Goal: Information Seeking & Learning: Learn about a topic

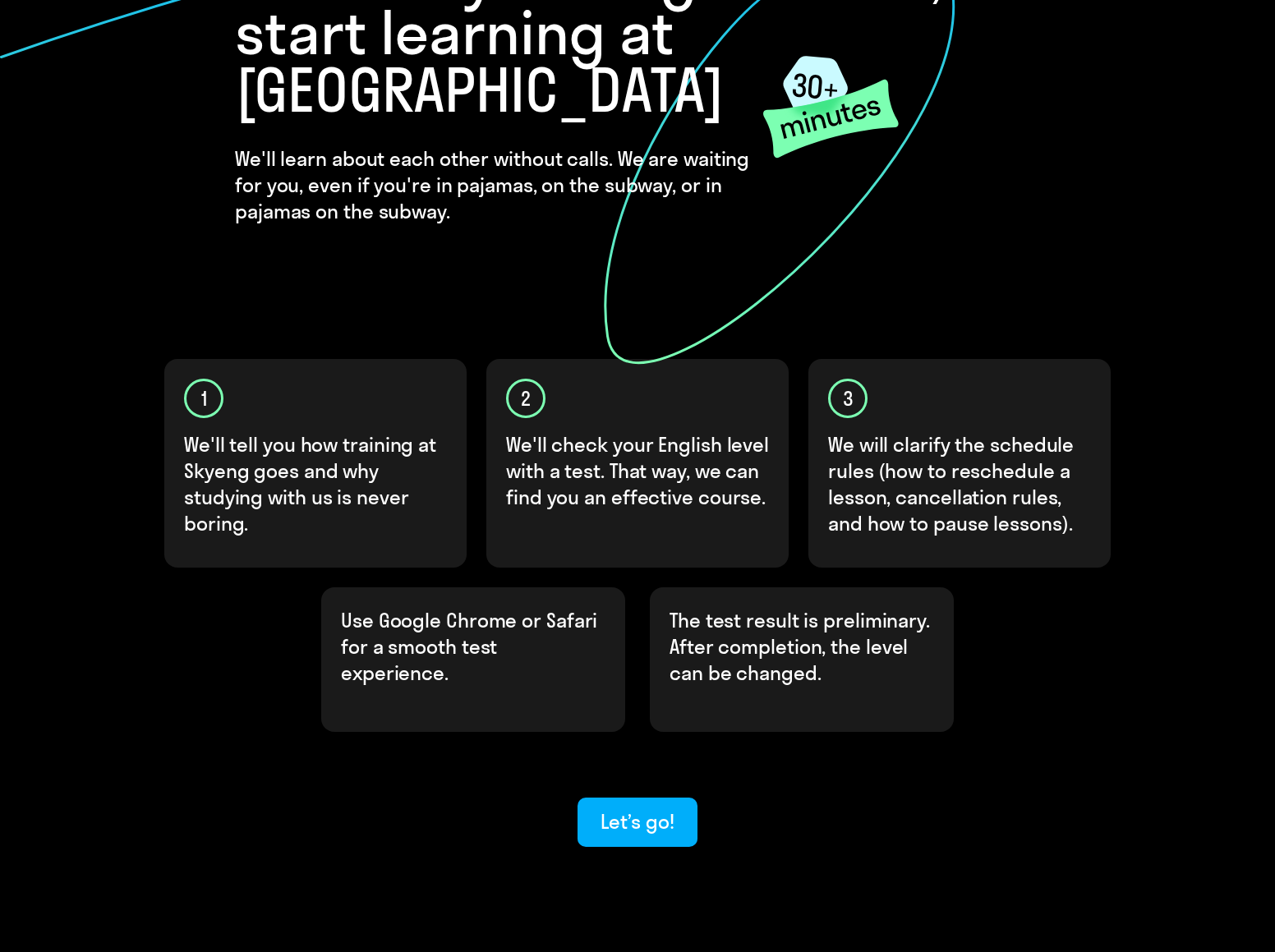
scroll to position [202, 0]
click at [664, 807] on div "Let’s go!" at bounding box center [636, 820] width 73 height 26
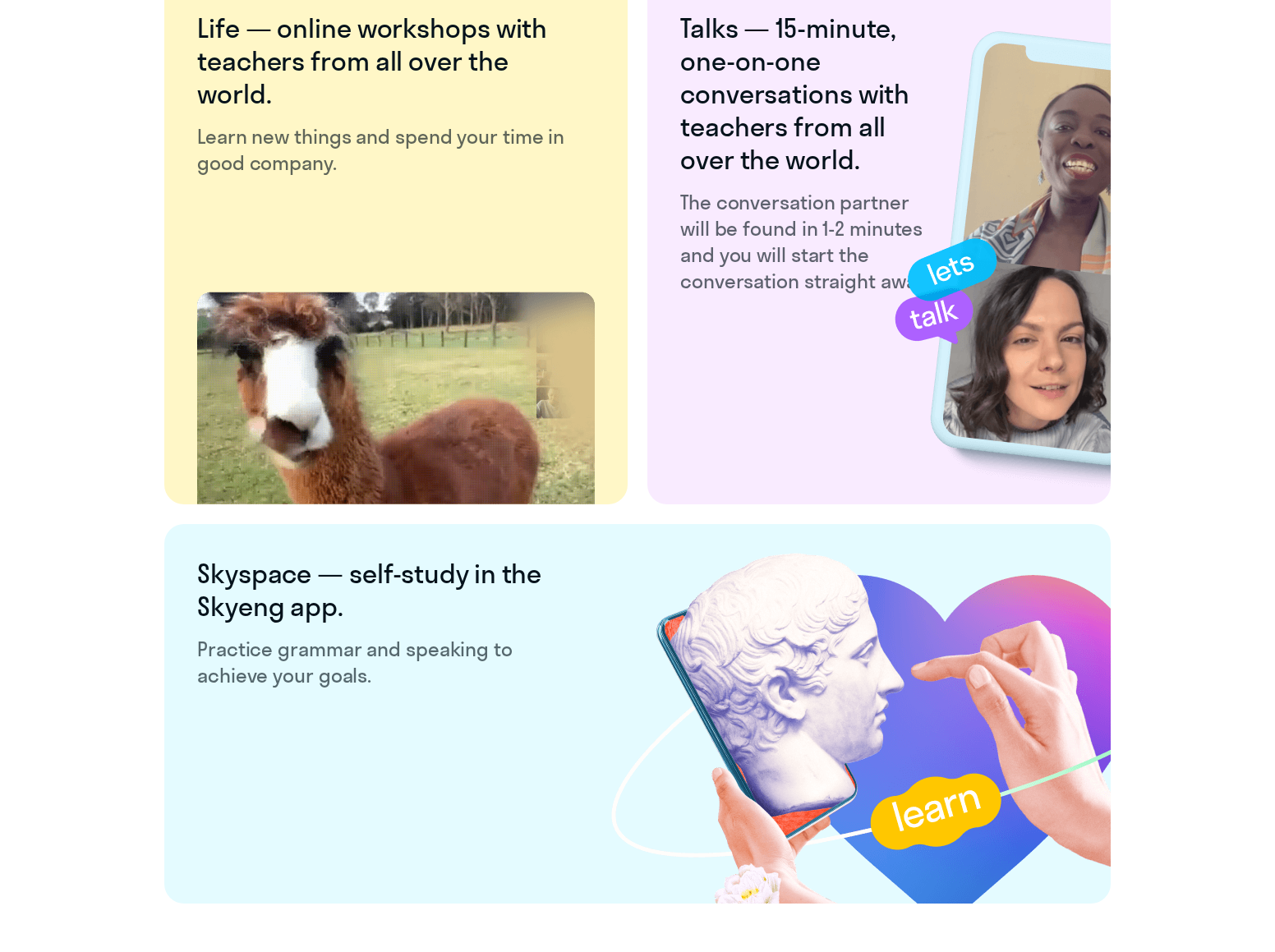
scroll to position [2855, 0]
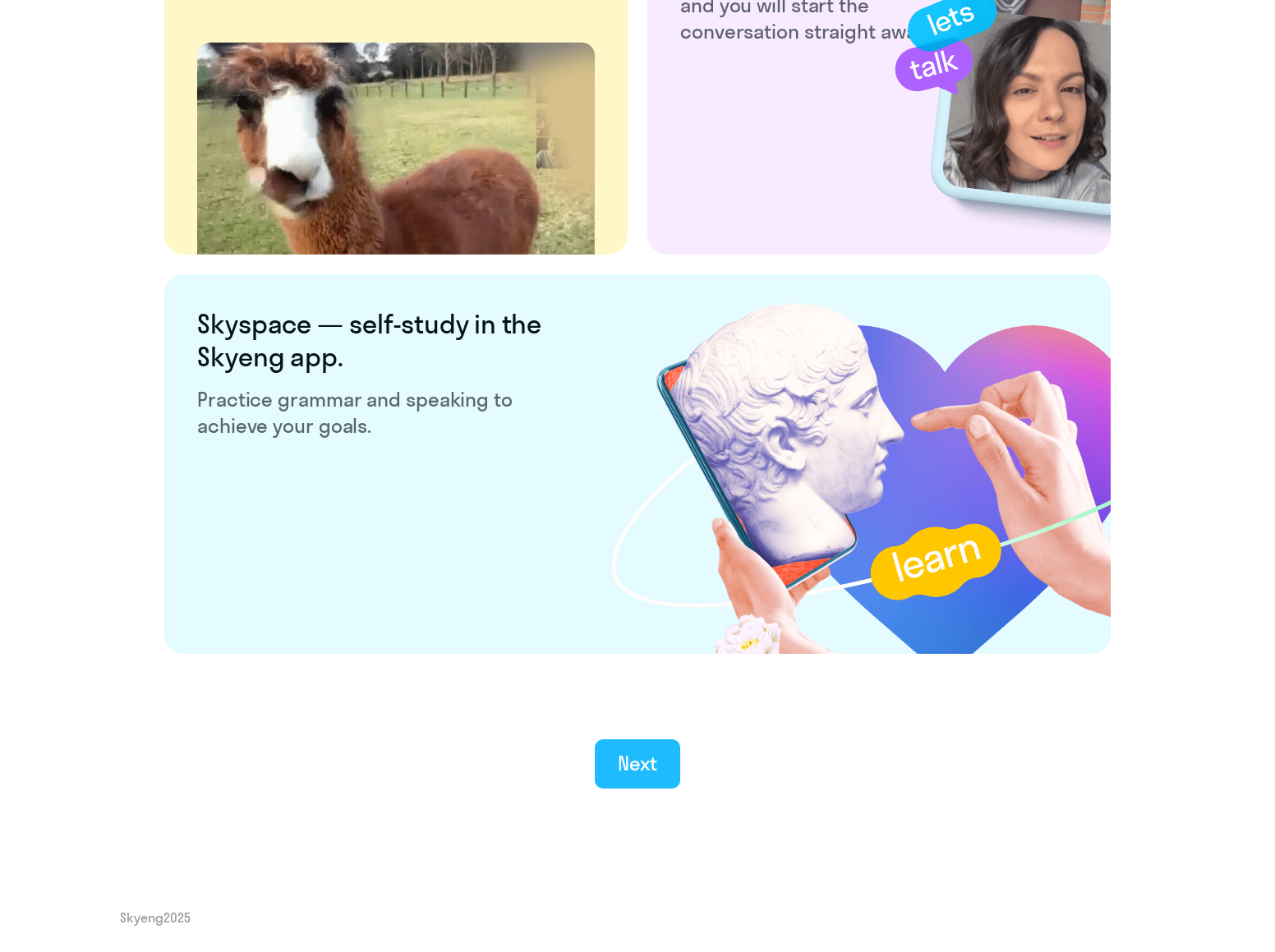
click at [651, 770] on div "Next" at bounding box center [637, 763] width 40 height 26
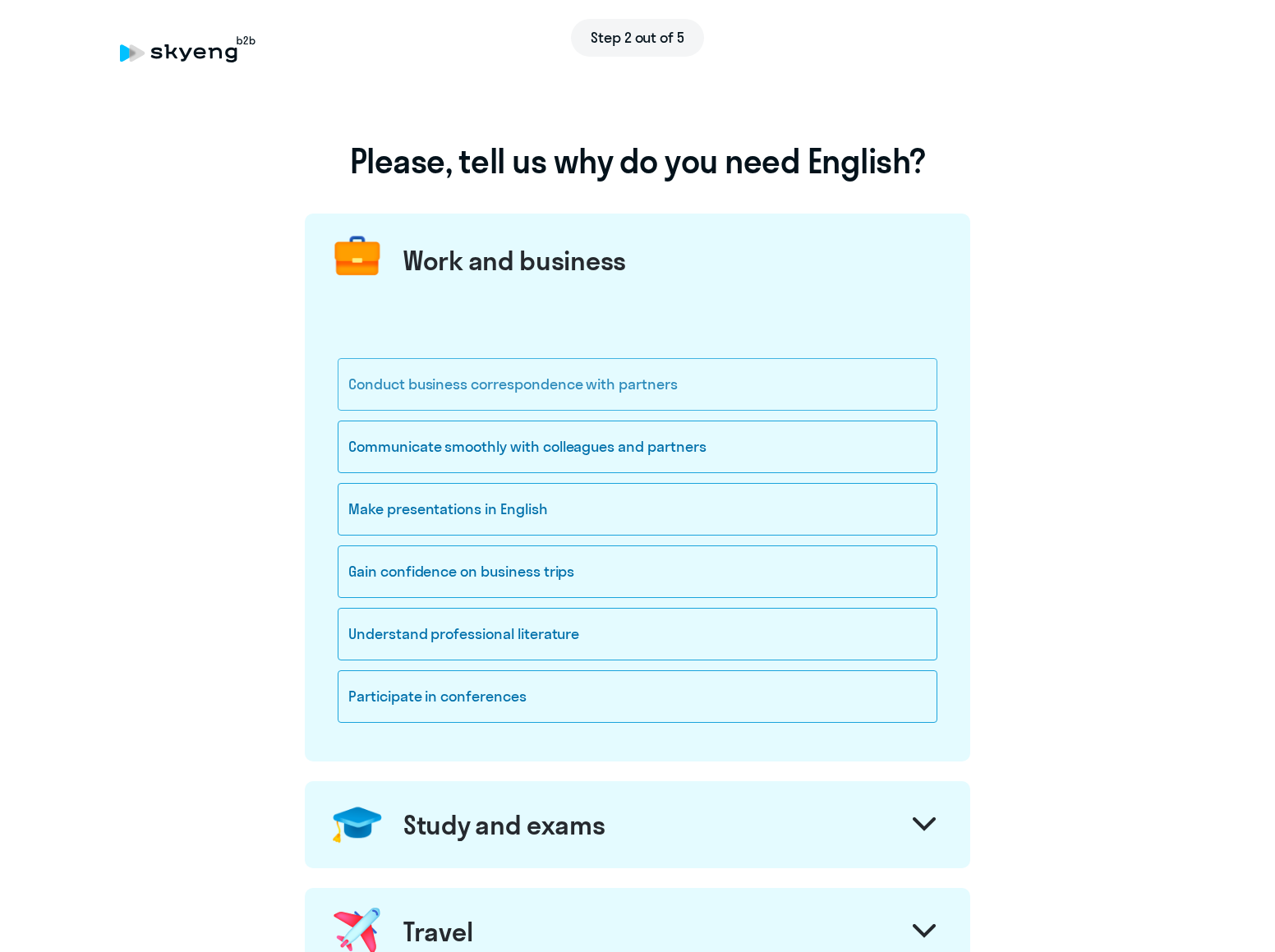
click at [684, 390] on div "Conduct business correspondence with partners" at bounding box center [637, 385] width 600 height 53
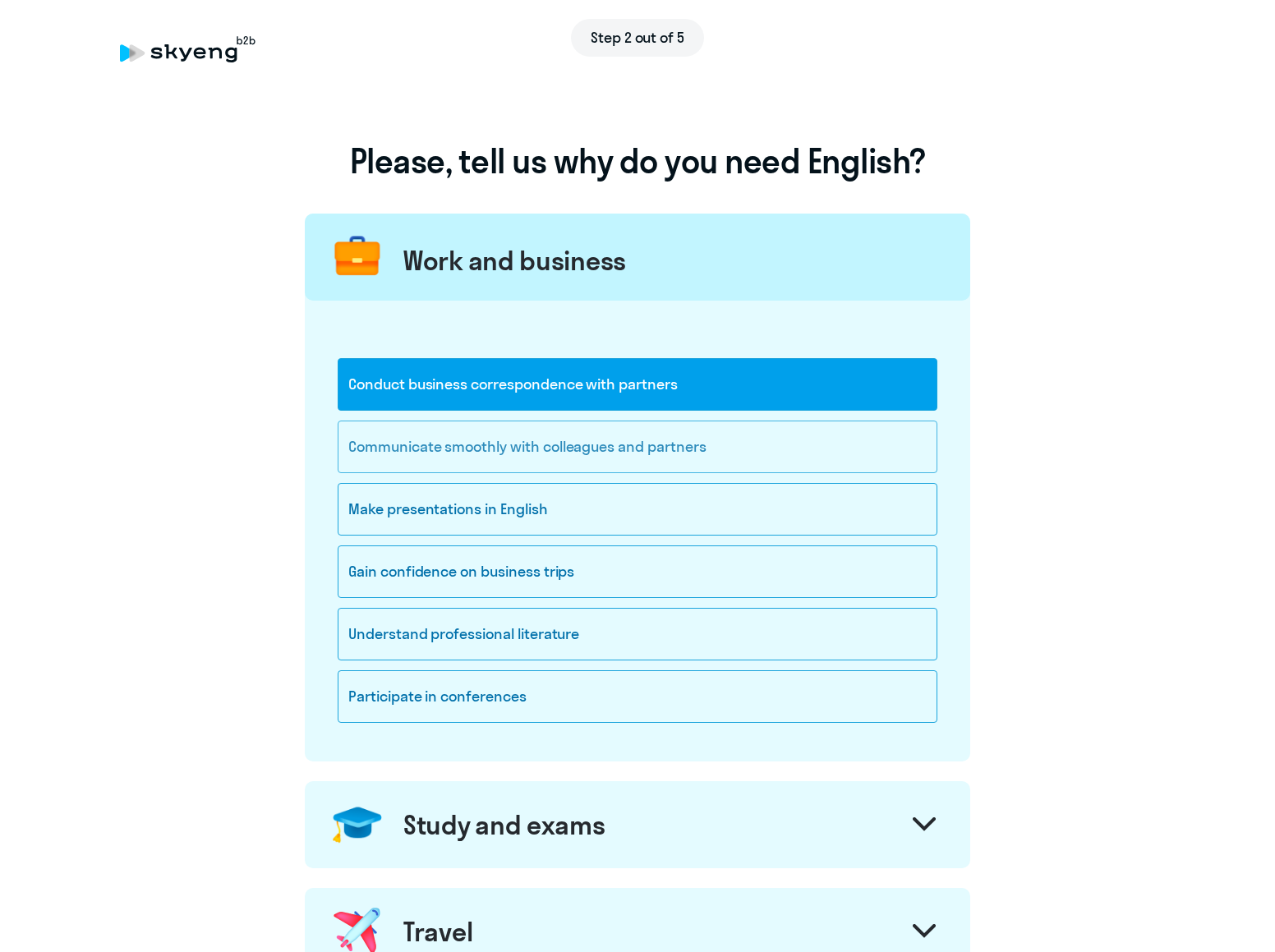
click at [698, 451] on div "Communicate smoothly with colleagues and partners" at bounding box center [637, 447] width 600 height 53
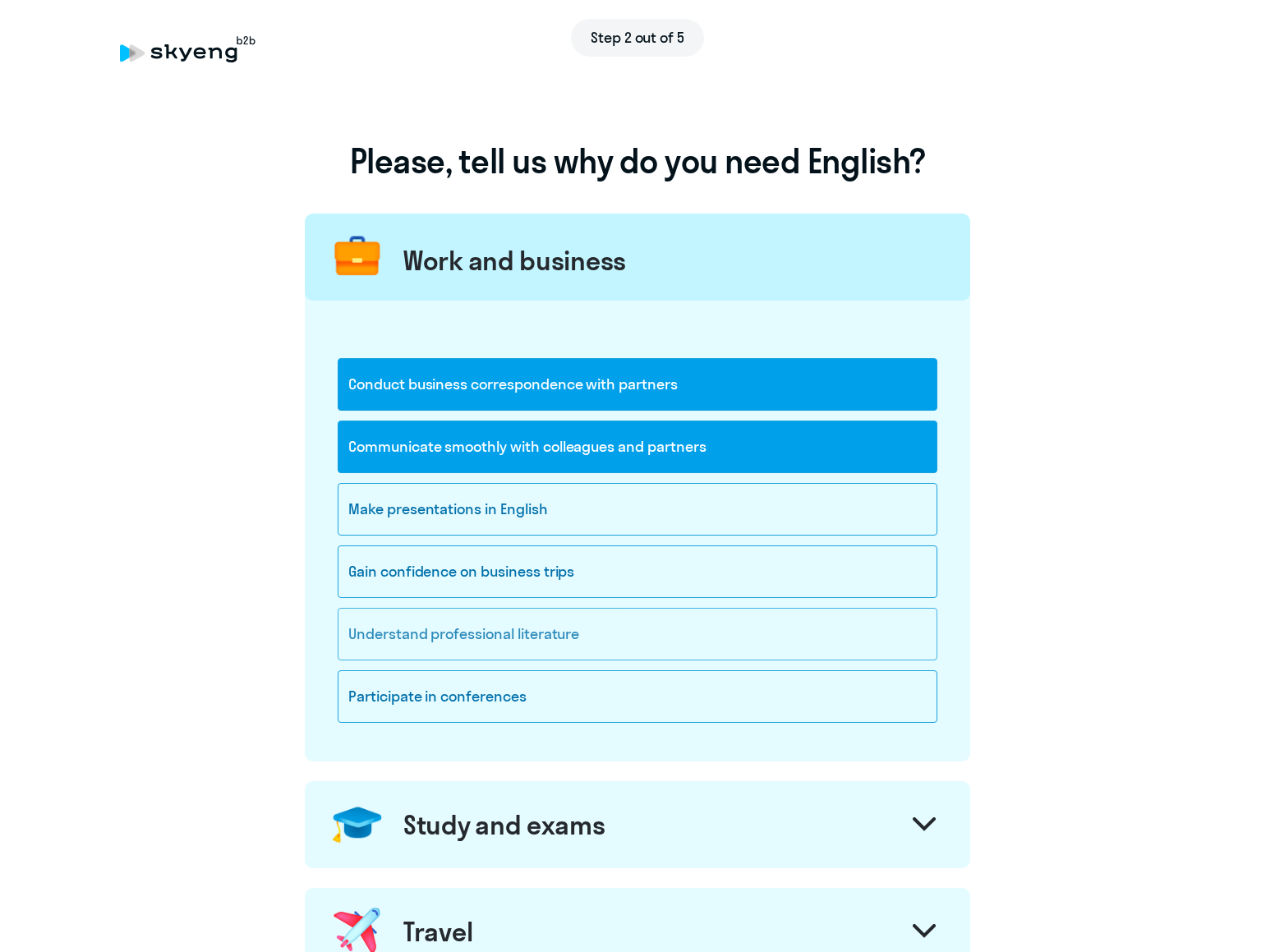
click at [627, 642] on div "Understand professional literature" at bounding box center [637, 633] width 600 height 53
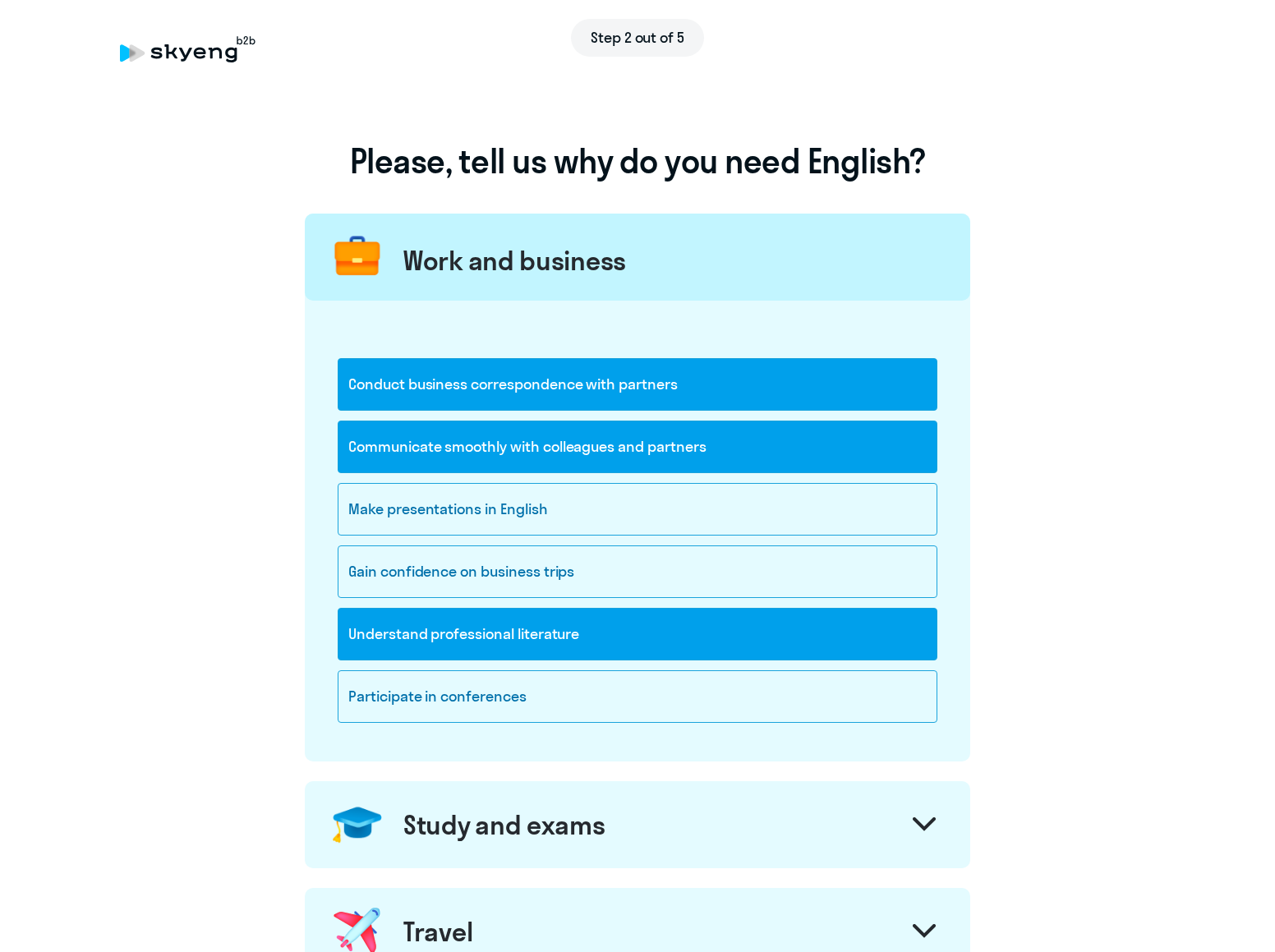
click at [689, 826] on div "Study and exams" at bounding box center [637, 825] width 665 height 87
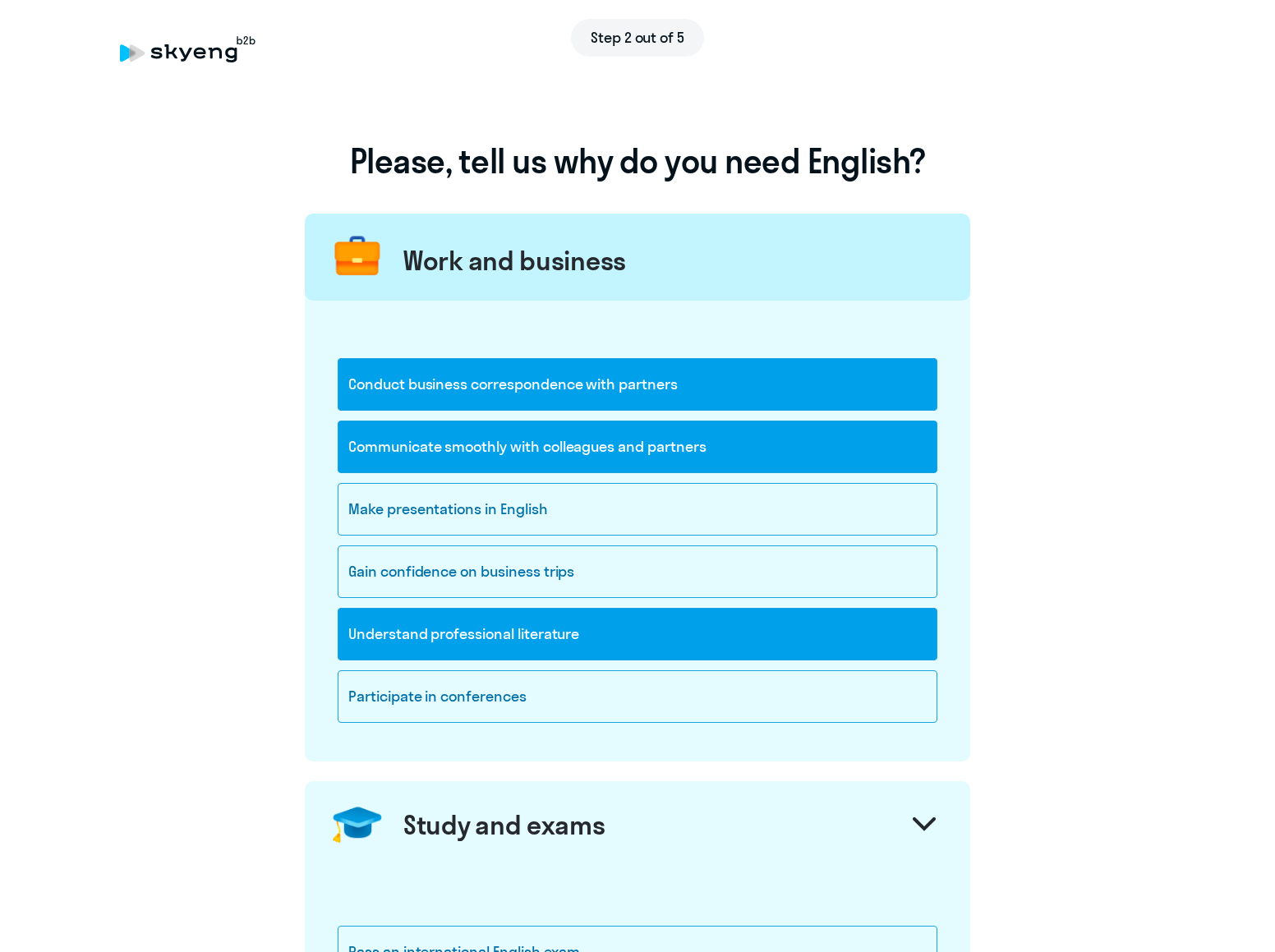
scroll to position [255, 0]
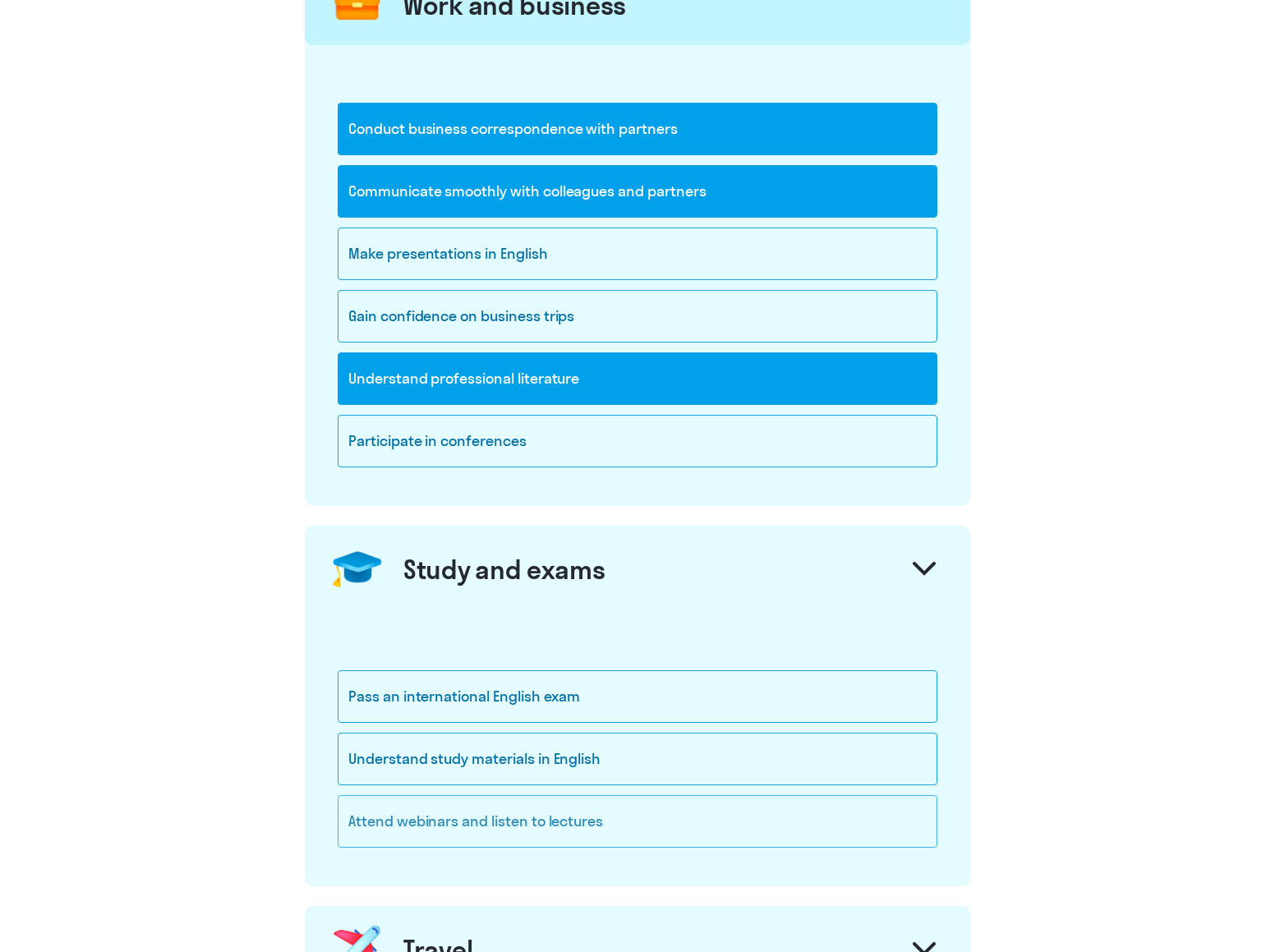
click at [696, 828] on div "Attend webinars and listen to lectures" at bounding box center [637, 821] width 600 height 53
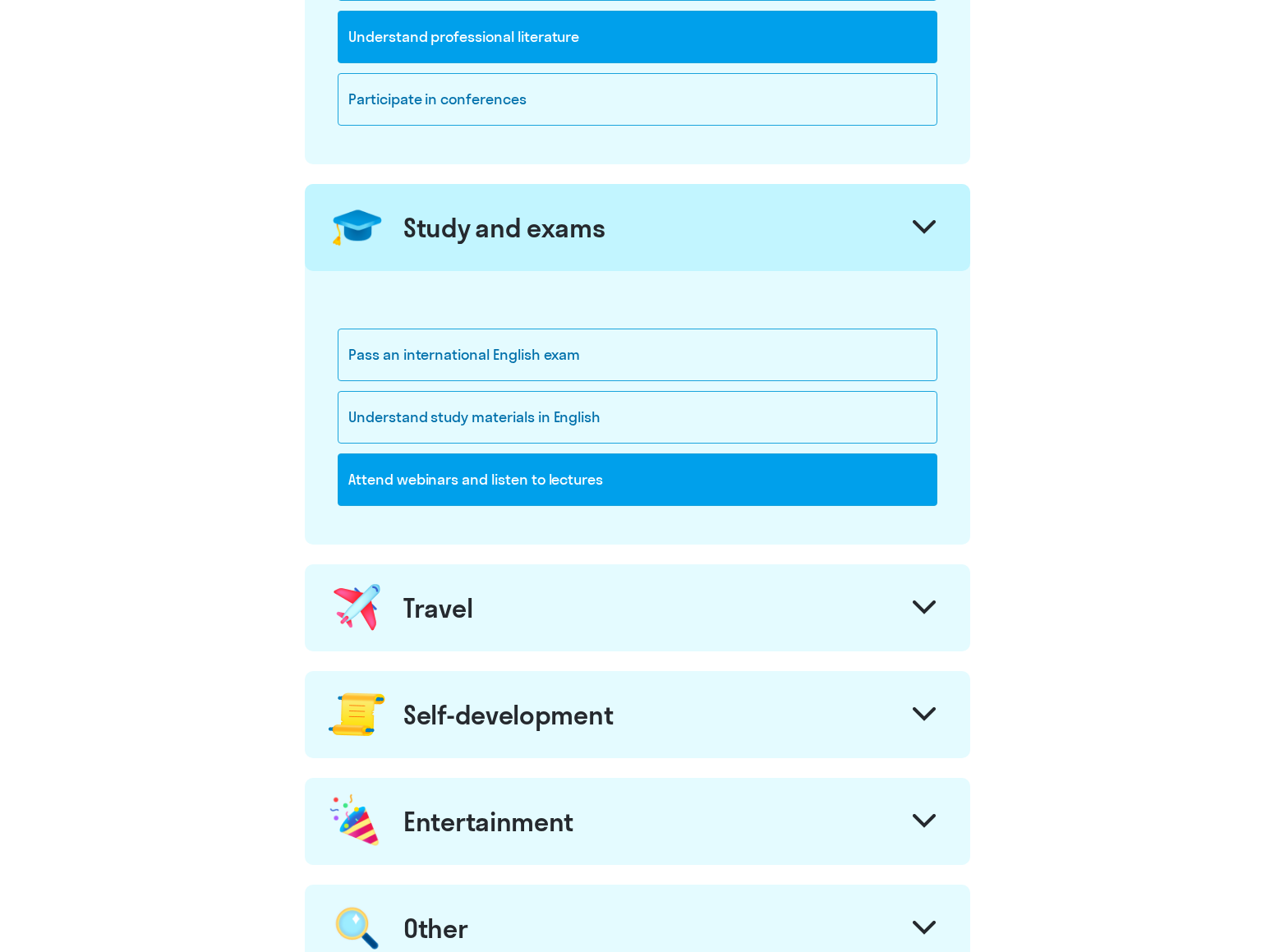
scroll to position [624, 0]
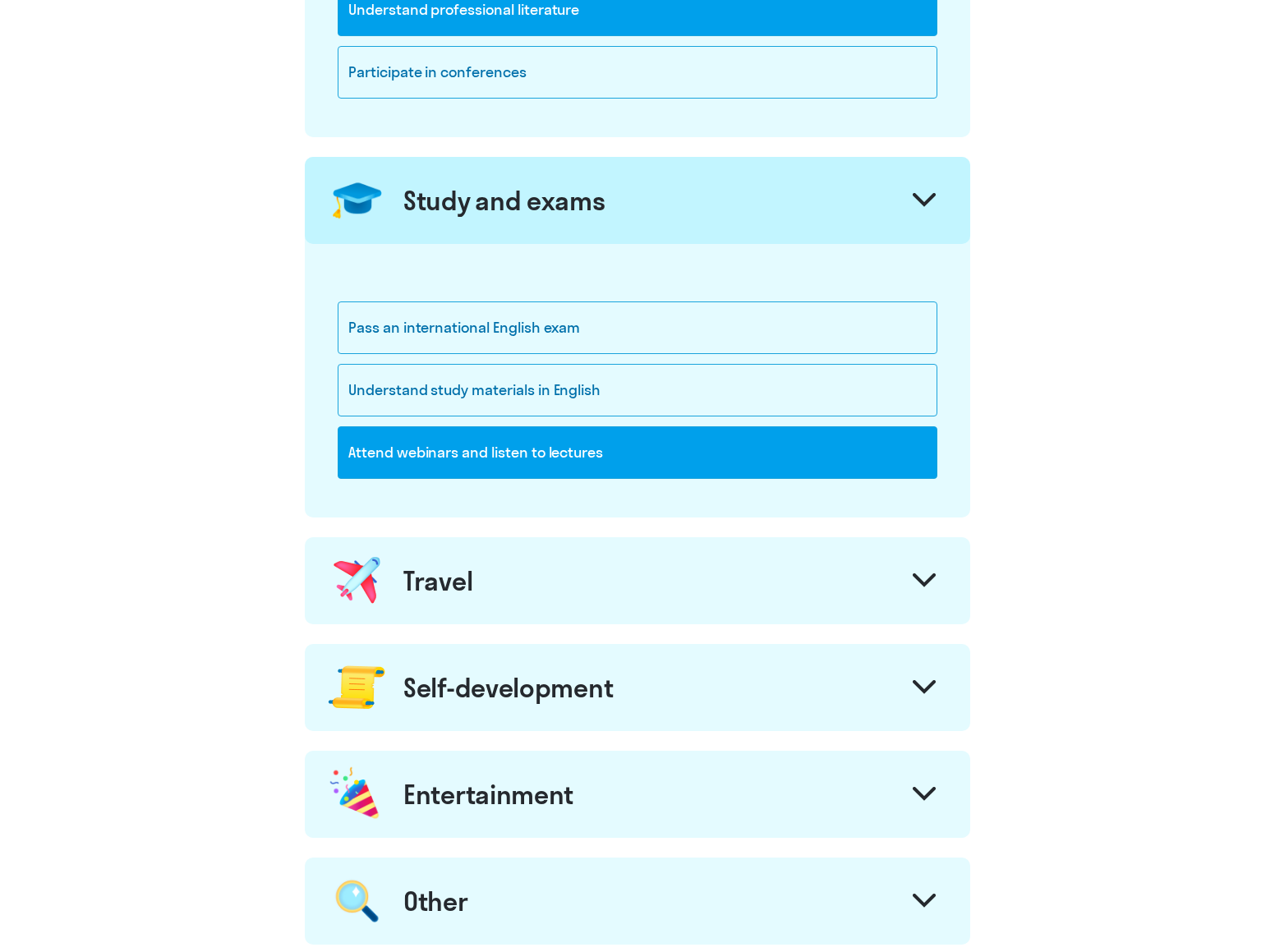
click at [635, 580] on div "Travel" at bounding box center [637, 580] width 665 height 87
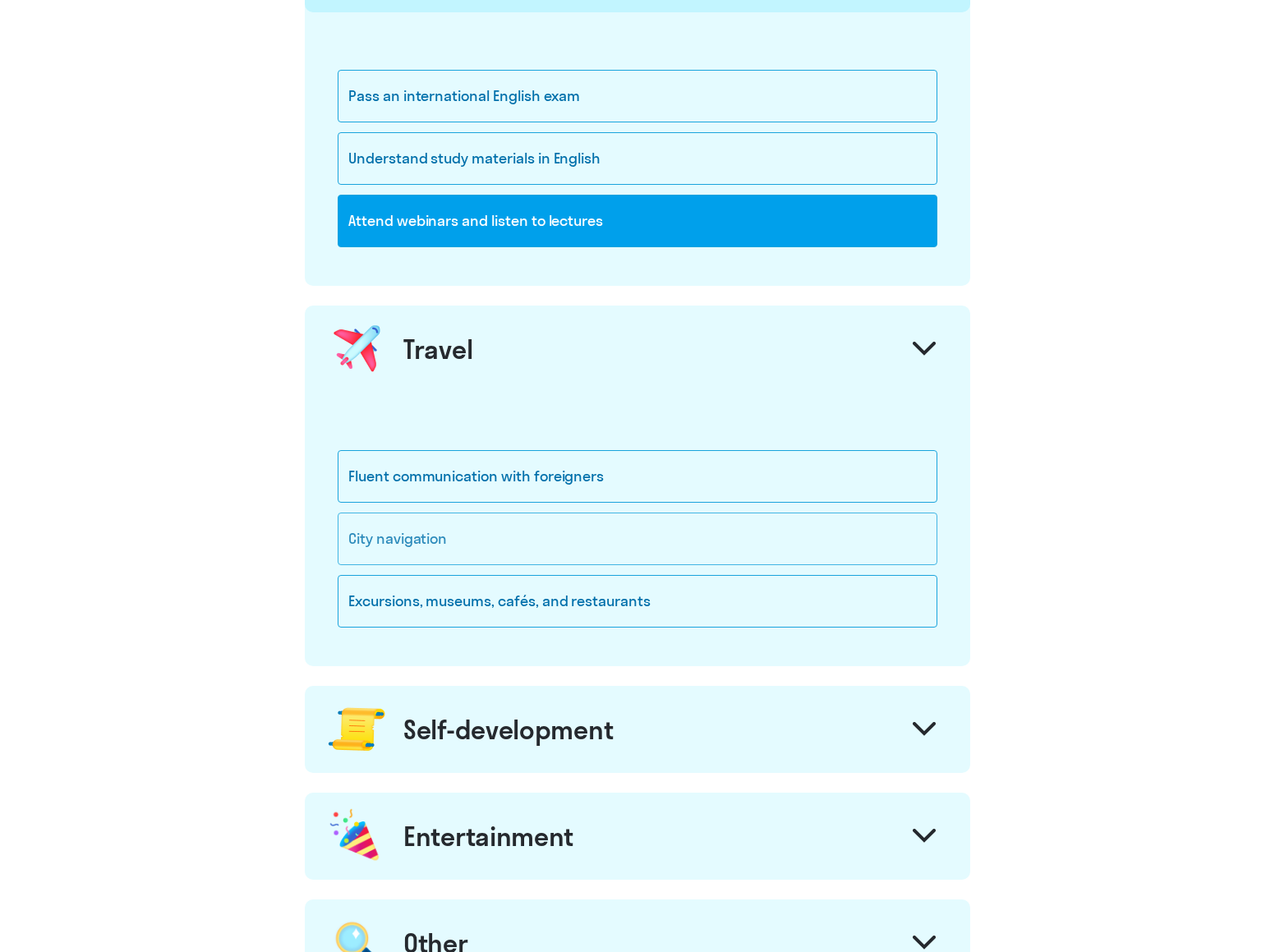
scroll to position [856, 0]
click at [741, 465] on div "Fluent communication with foreigners" at bounding box center [637, 476] width 600 height 53
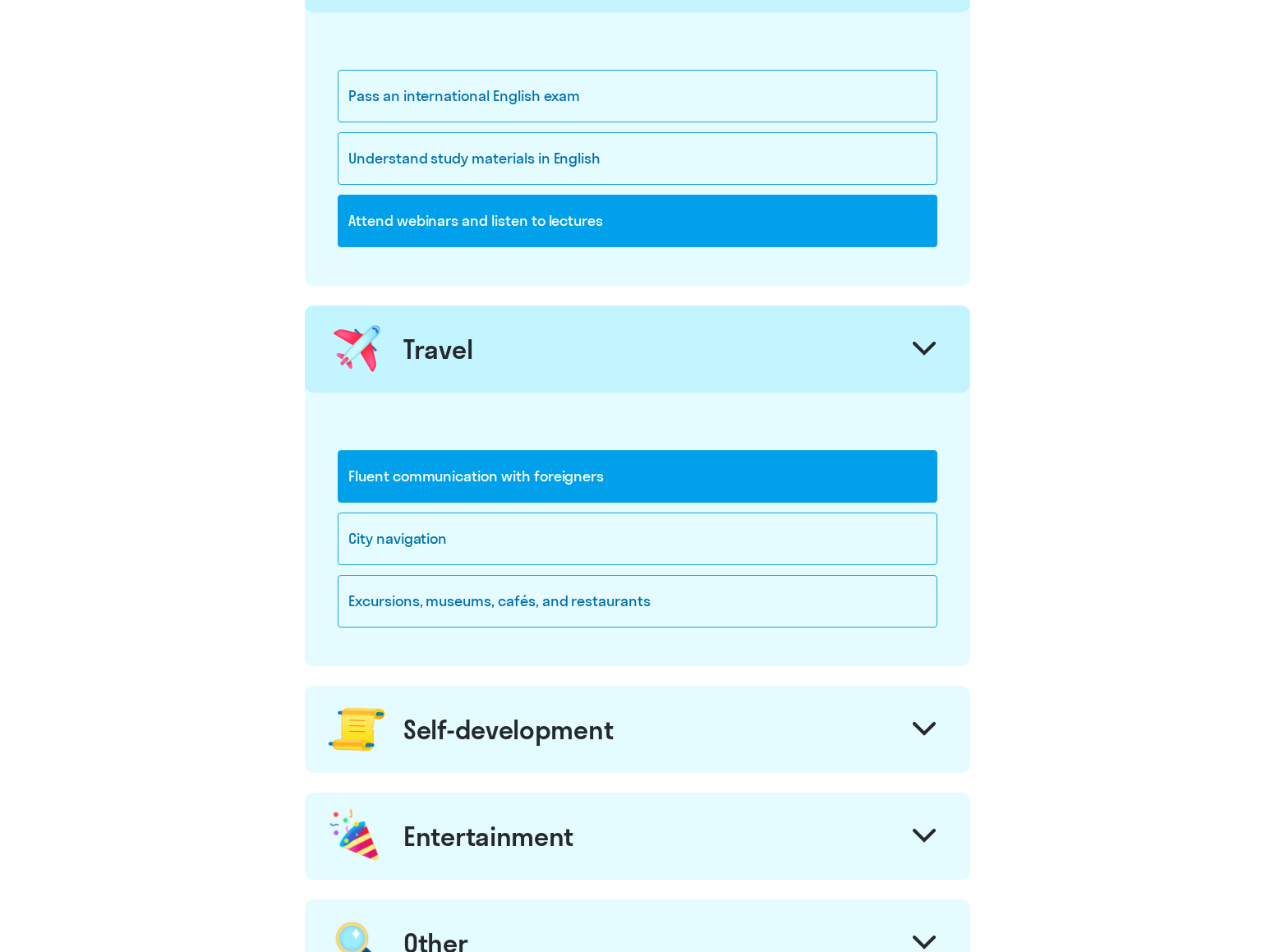
scroll to position [1162, 0]
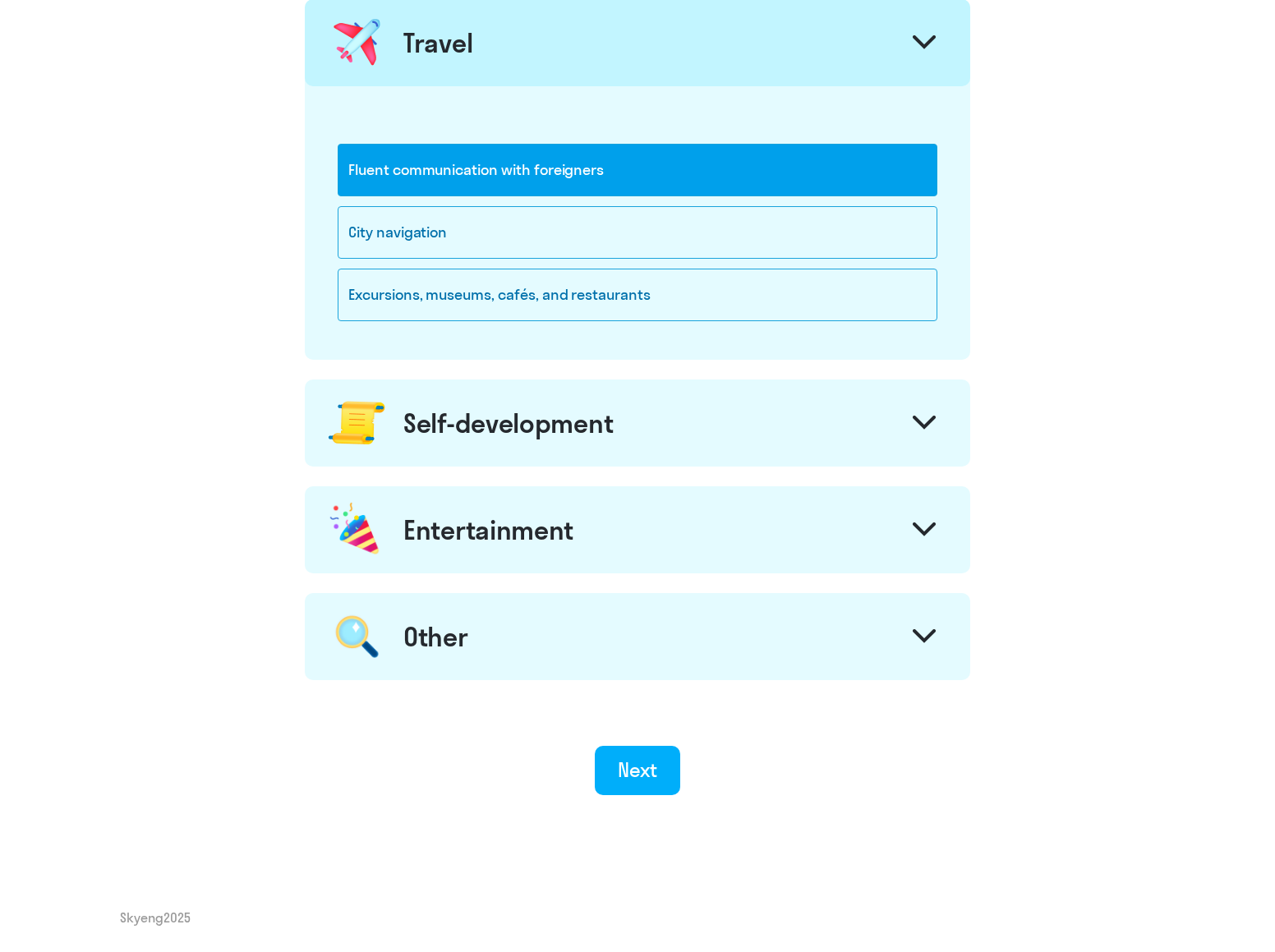
click at [714, 444] on div "Self-development" at bounding box center [637, 424] width 665 height 87
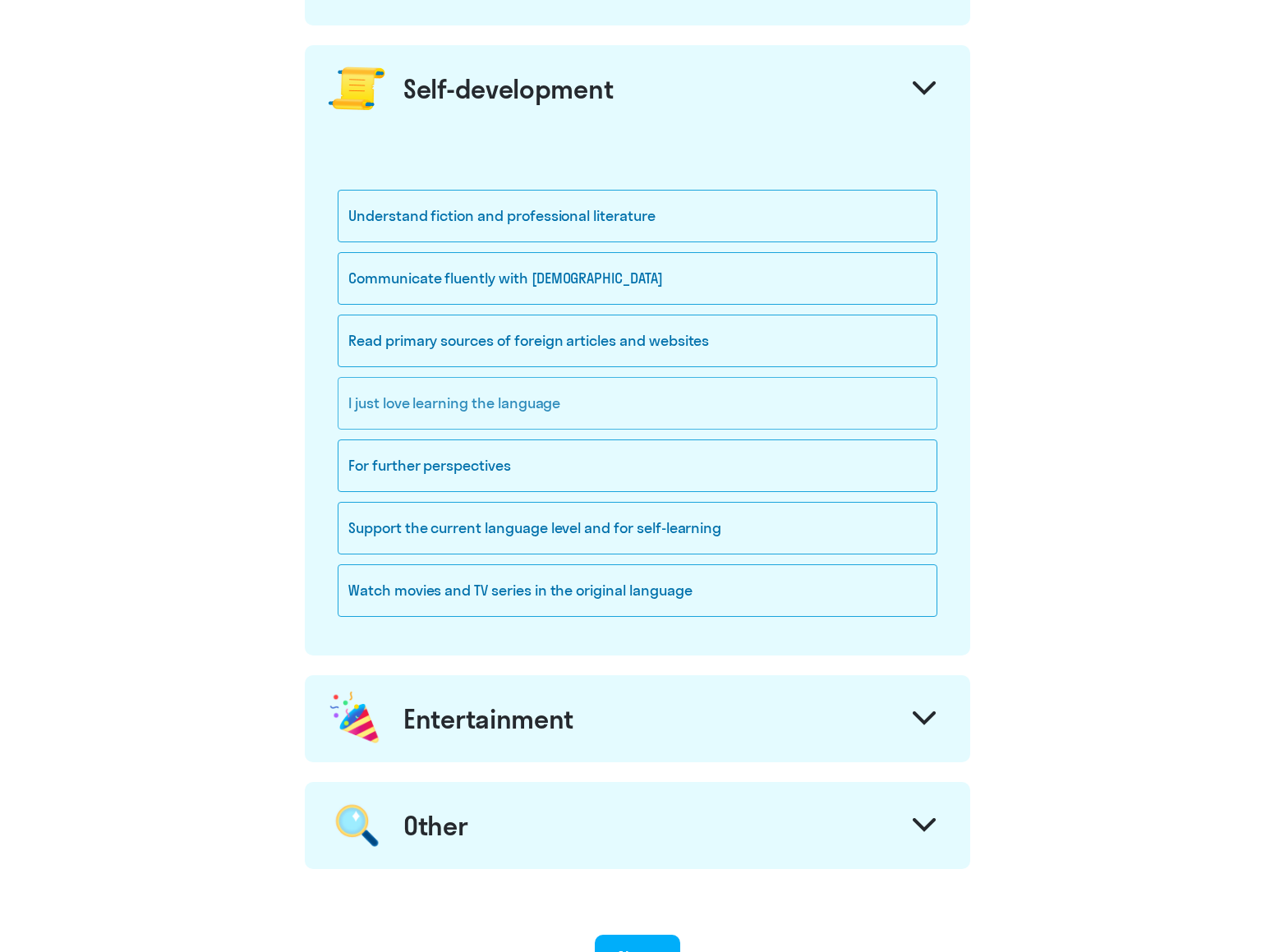
scroll to position [1523, 0]
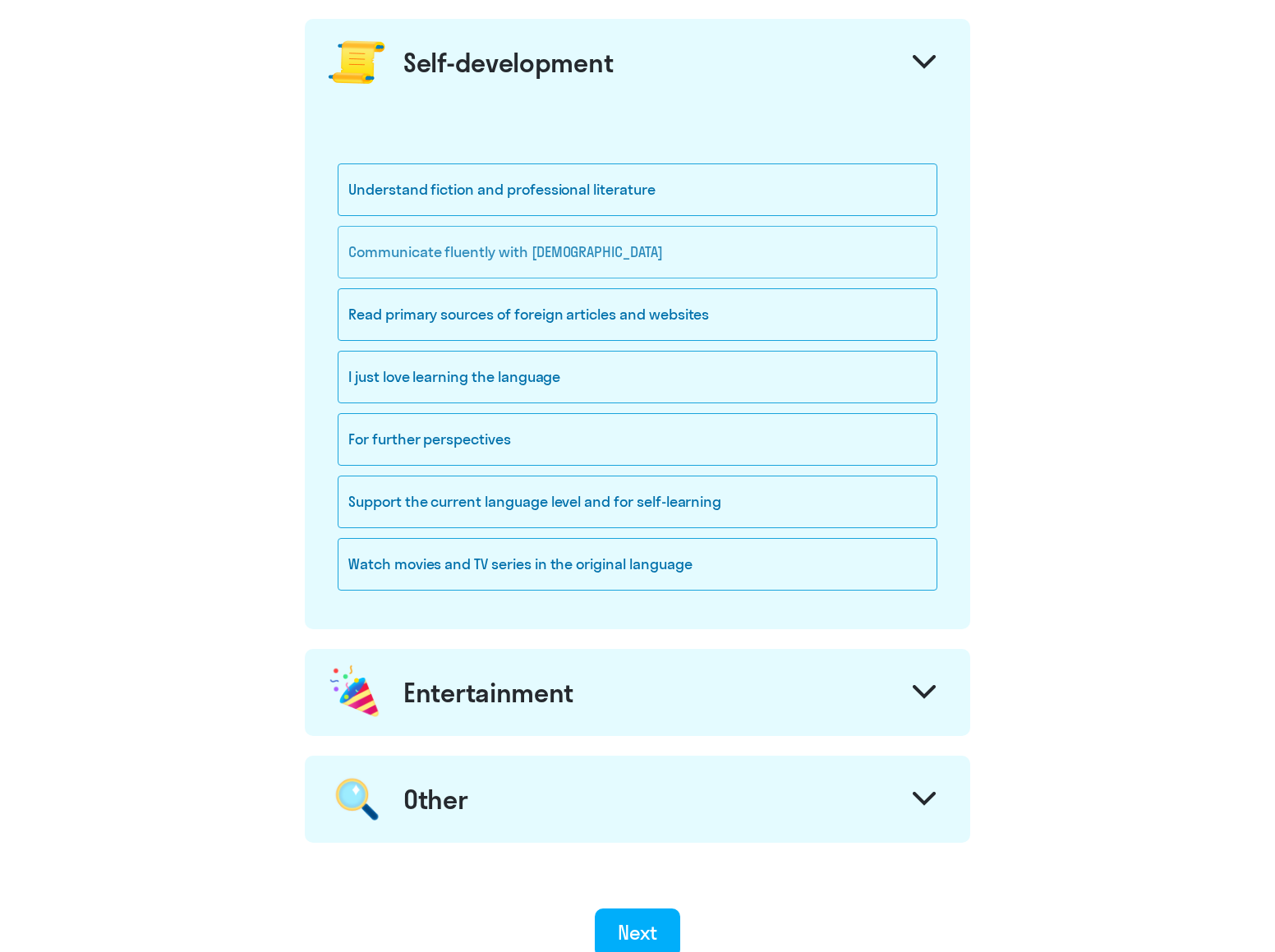
click at [699, 263] on div "Communicate fluently with [DEMOGRAPHIC_DATA]" at bounding box center [637, 252] width 600 height 53
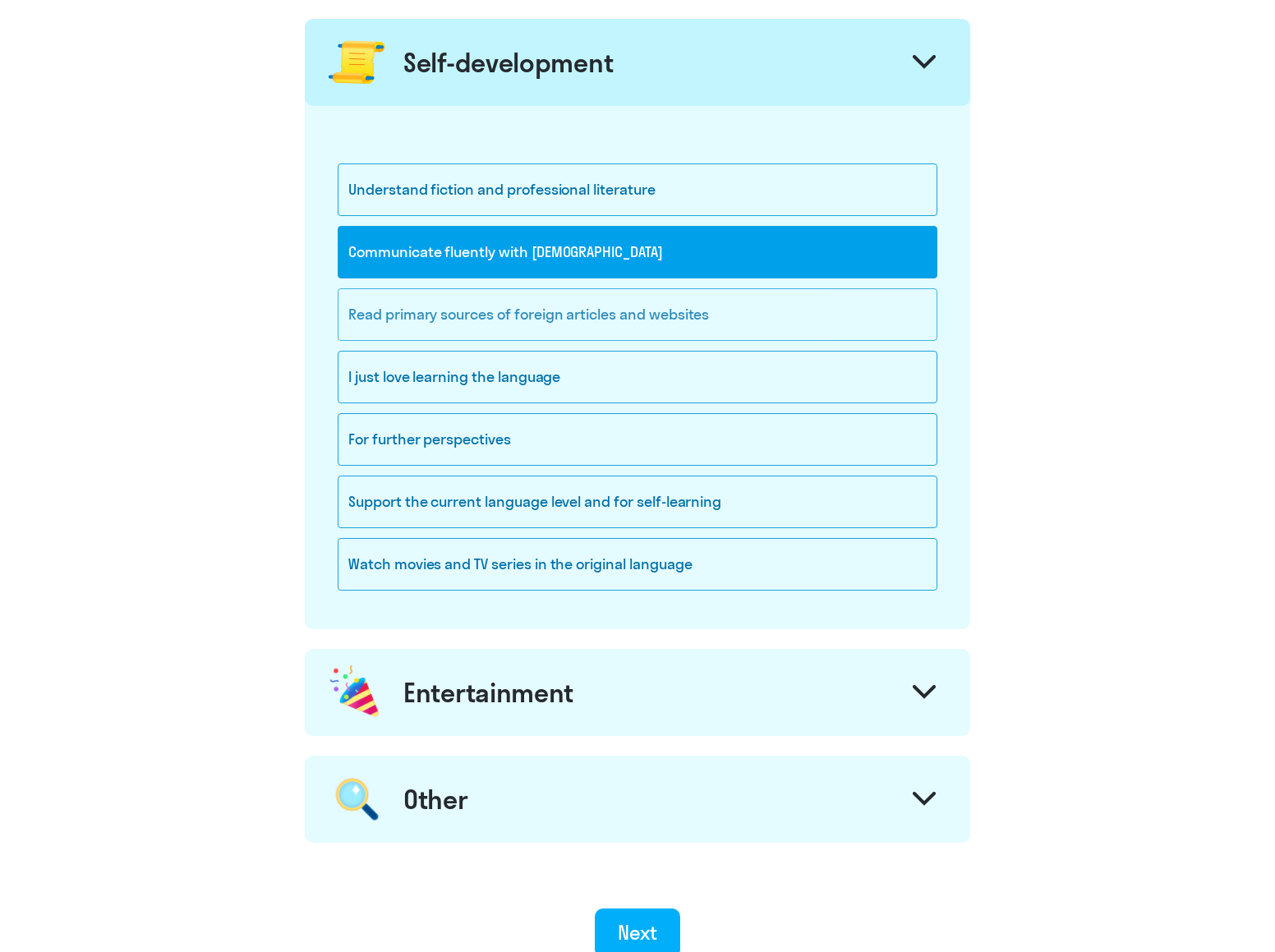
click at [781, 322] on div "Read primary sources of foreign articles and websites" at bounding box center [637, 314] width 600 height 53
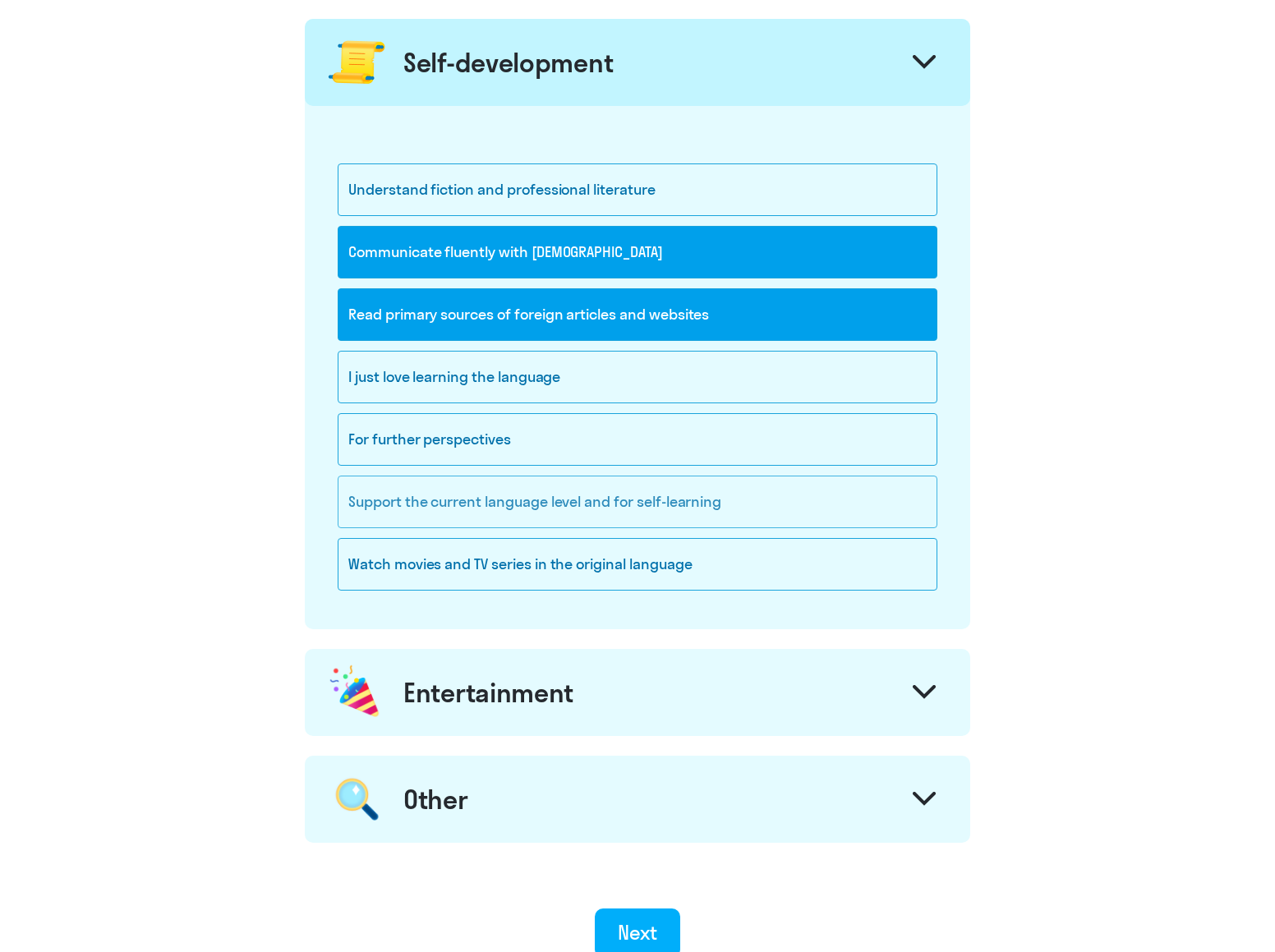
click at [850, 497] on div "Support the current language level and for self-learning" at bounding box center [637, 502] width 600 height 53
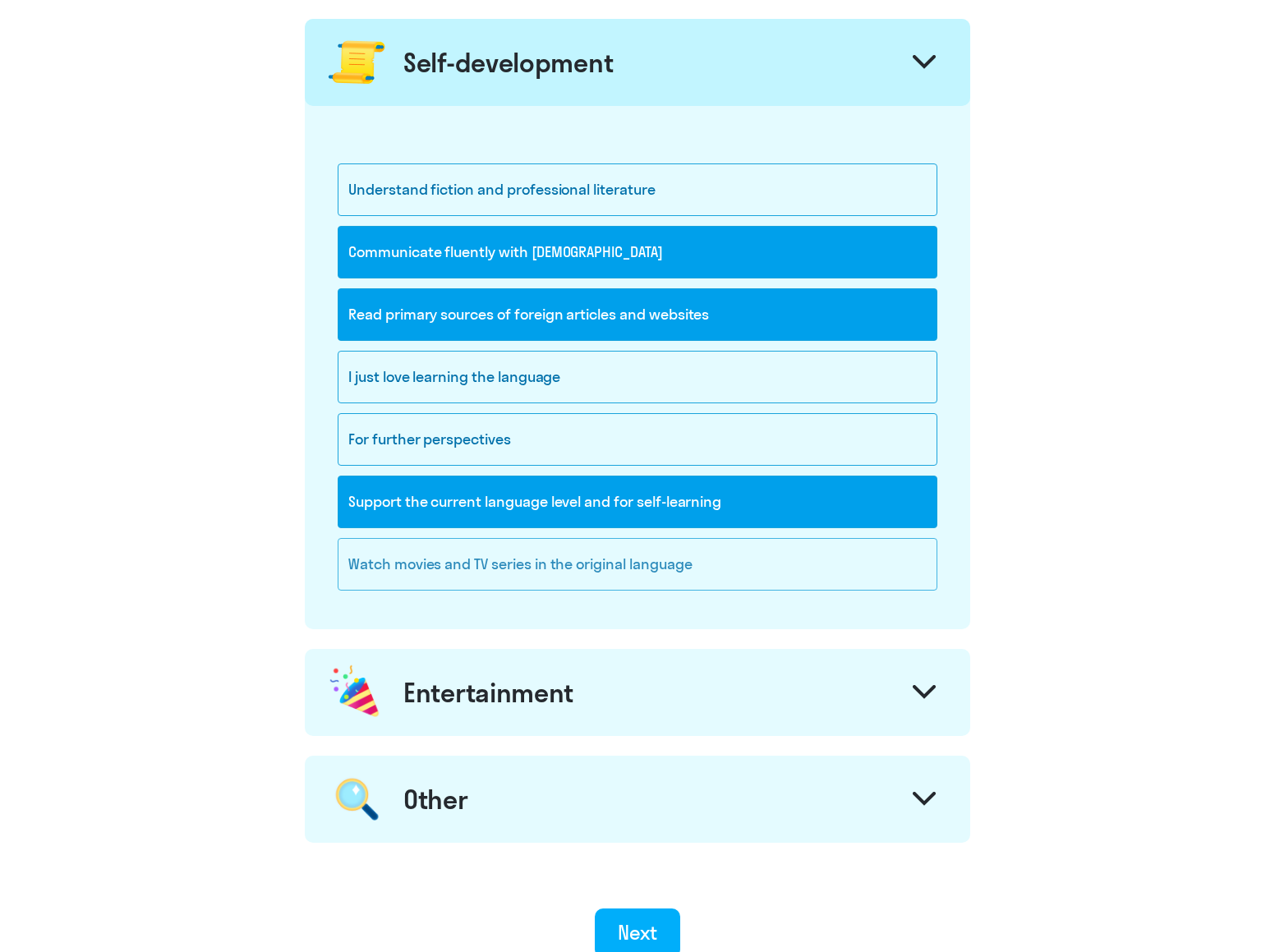
click at [803, 575] on div "Watch movies and TV series in the original language" at bounding box center [637, 564] width 600 height 53
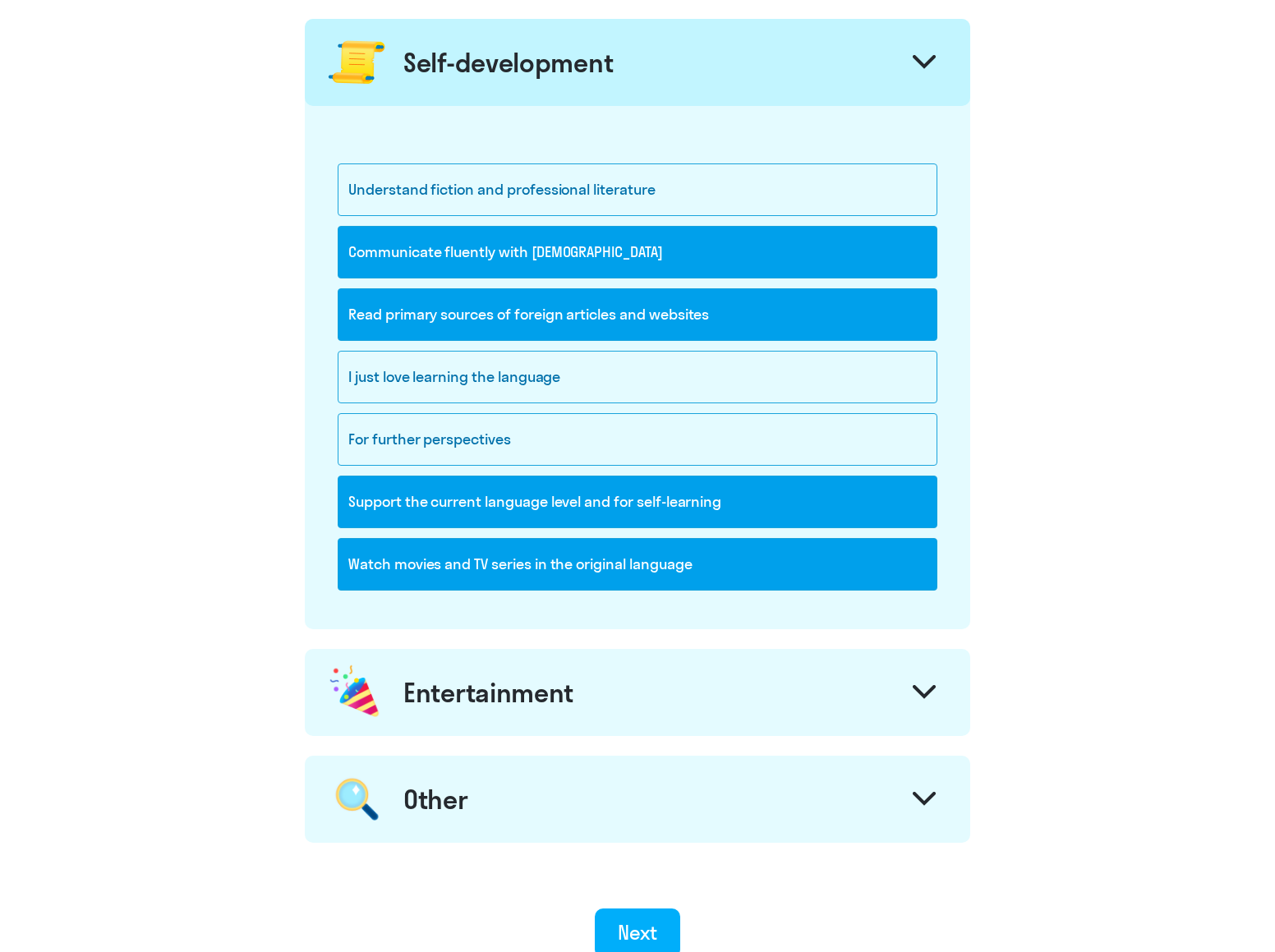
click at [713, 708] on div "Entertainment" at bounding box center [637, 693] width 665 height 87
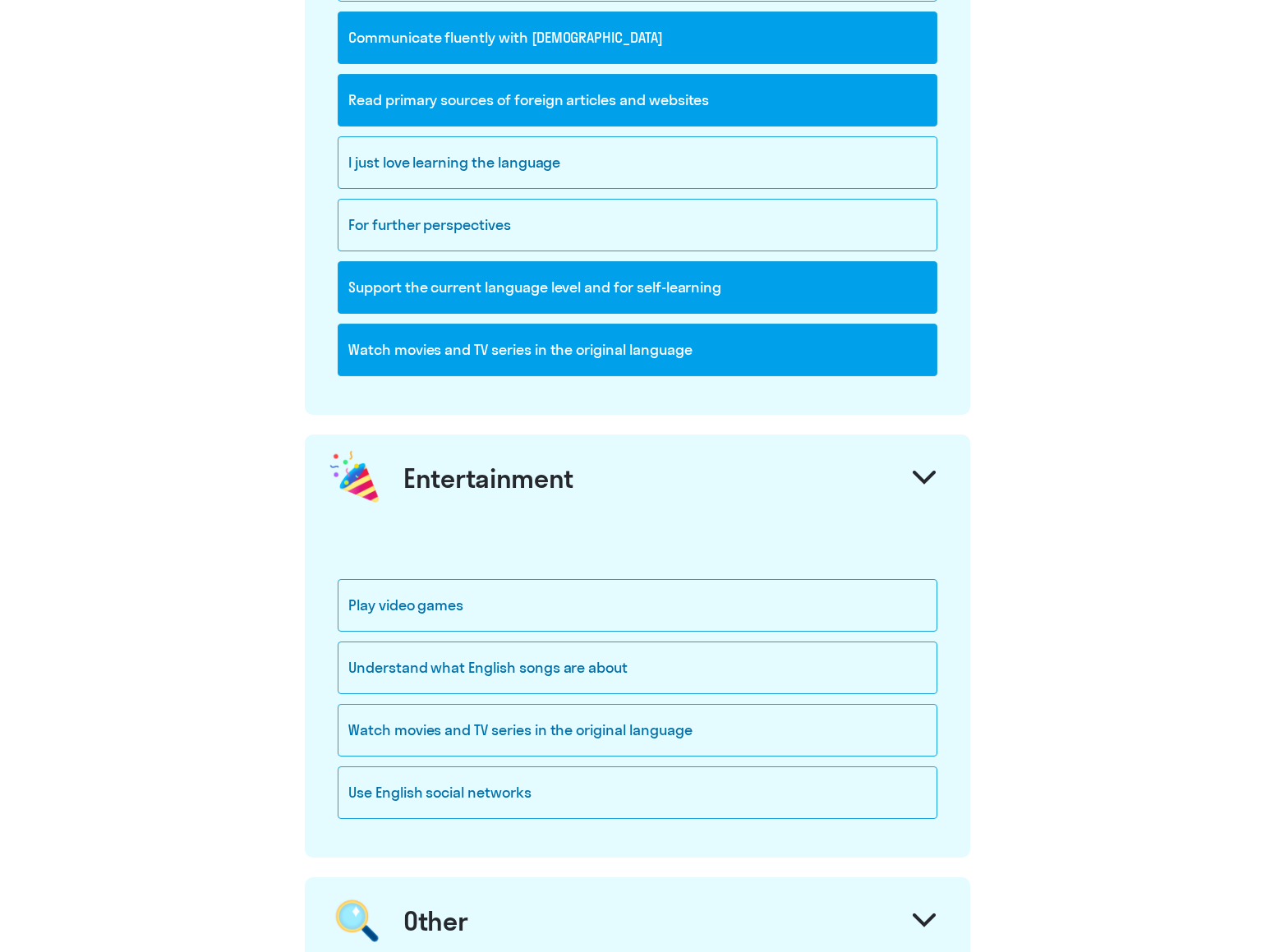
scroll to position [1741, 0]
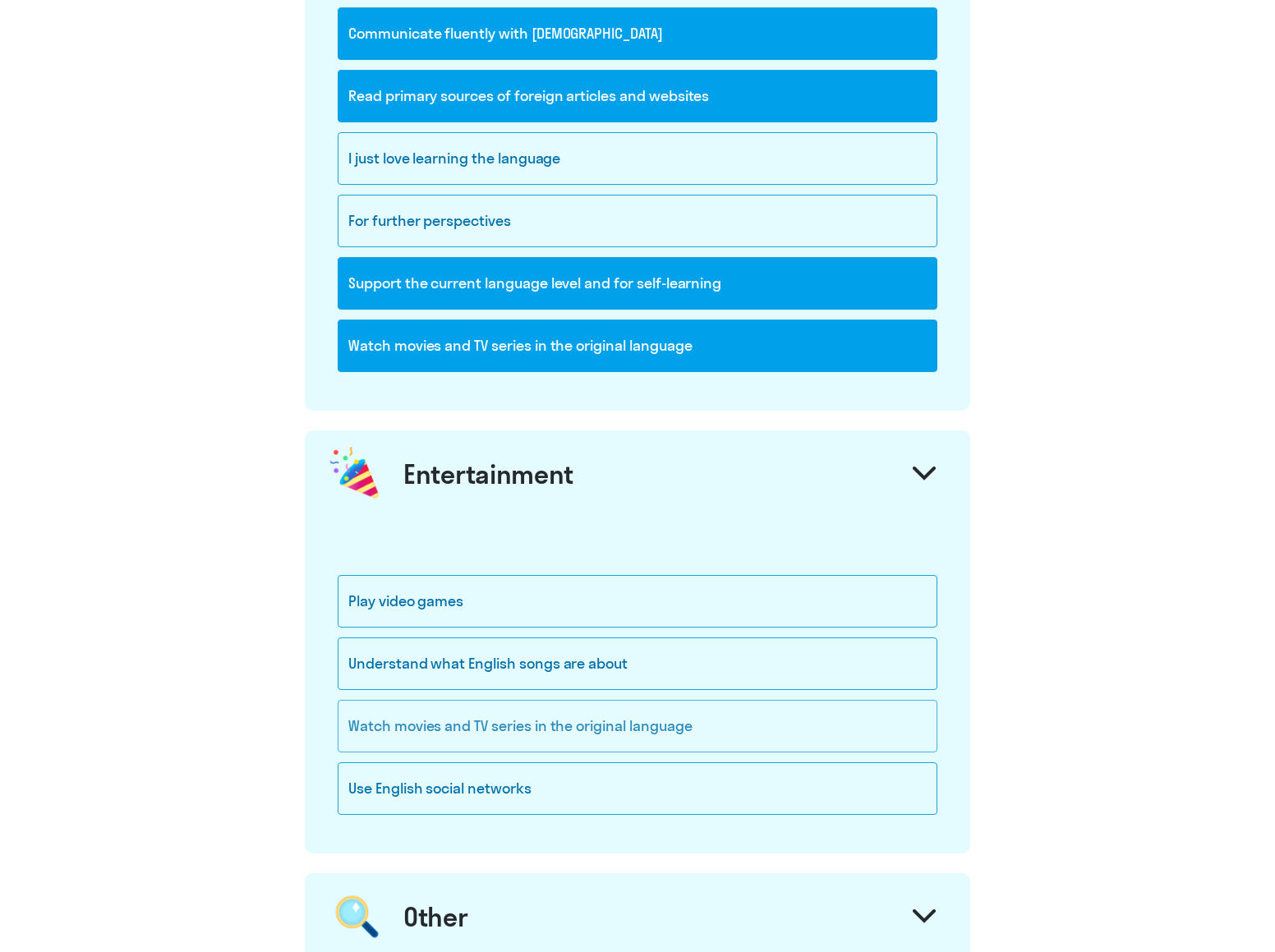
click at [845, 722] on div "Watch movies and TV series in the original language" at bounding box center [637, 725] width 600 height 53
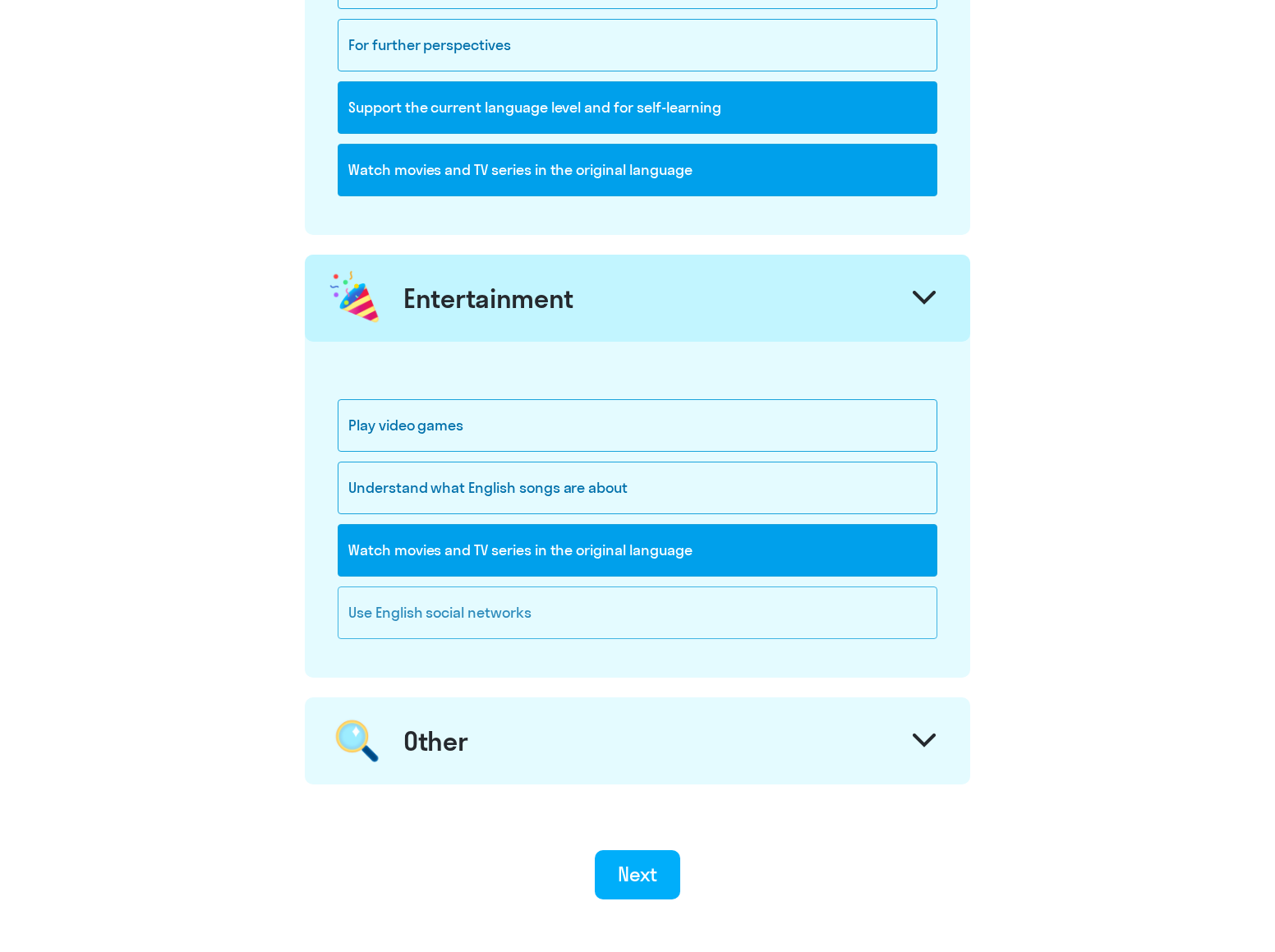
scroll to position [2008, 0]
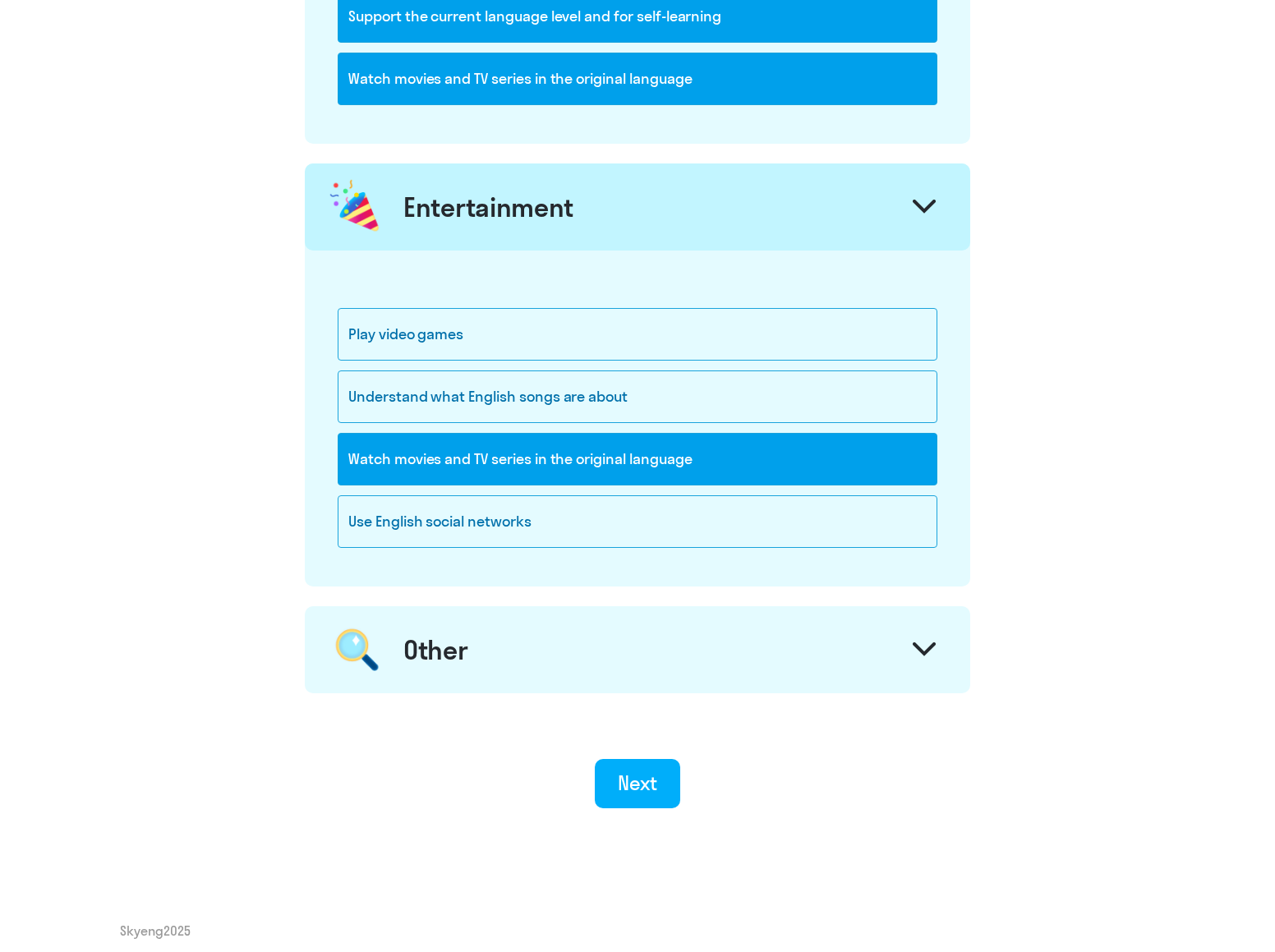
click at [701, 654] on div "Other" at bounding box center [637, 650] width 665 height 87
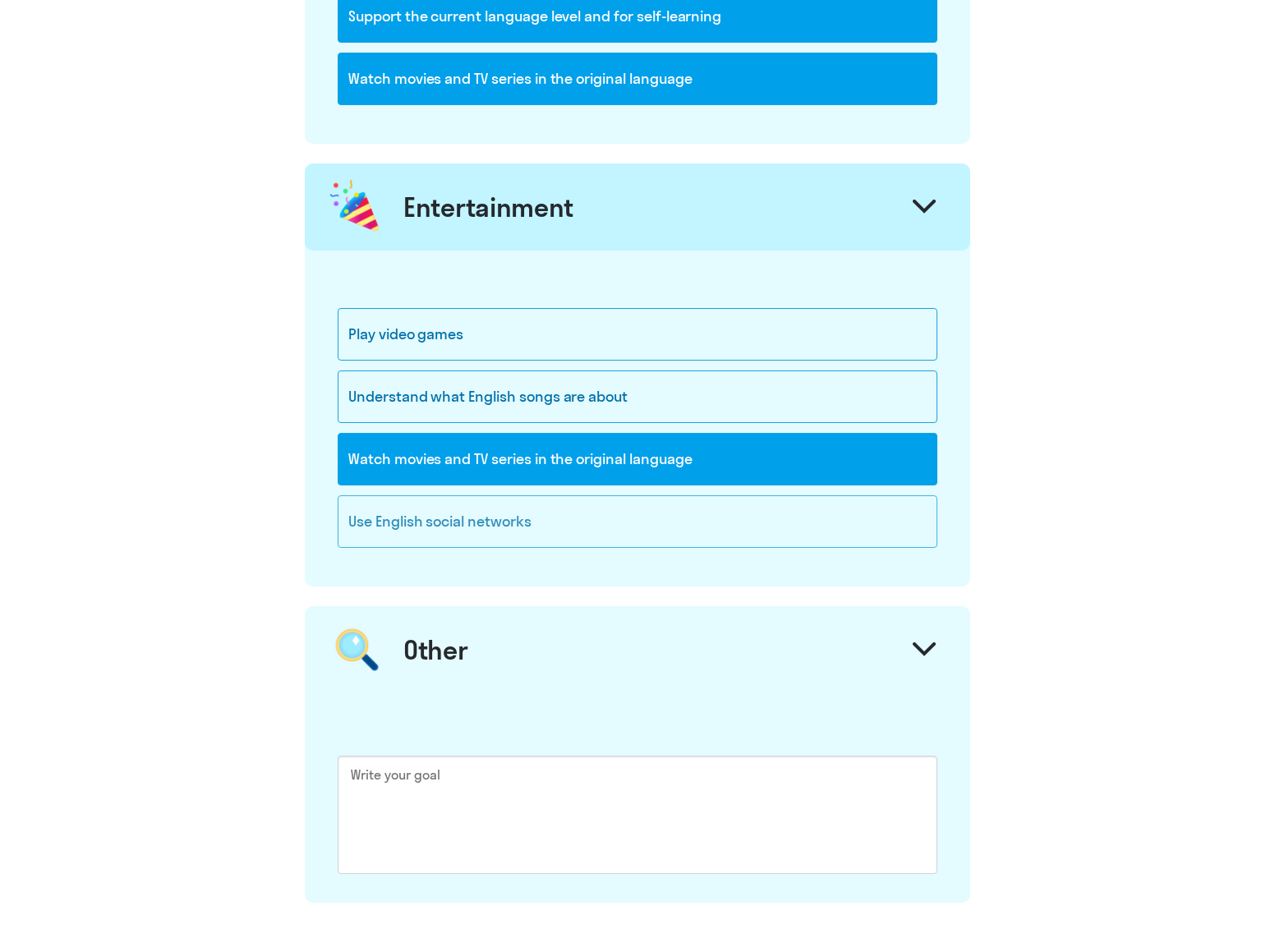
click at [651, 530] on div "Use English social networks" at bounding box center [637, 521] width 600 height 53
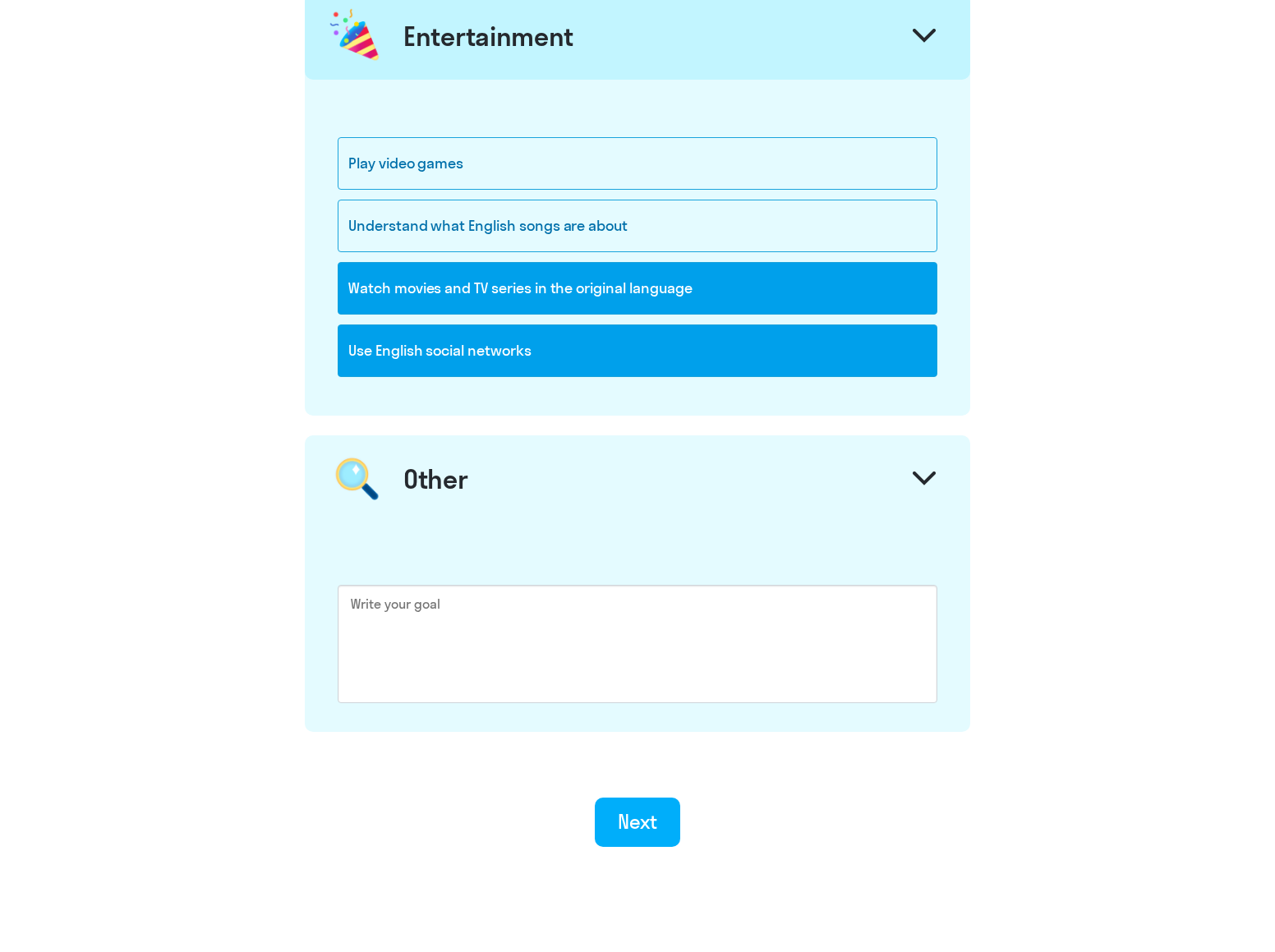
scroll to position [2231, 0]
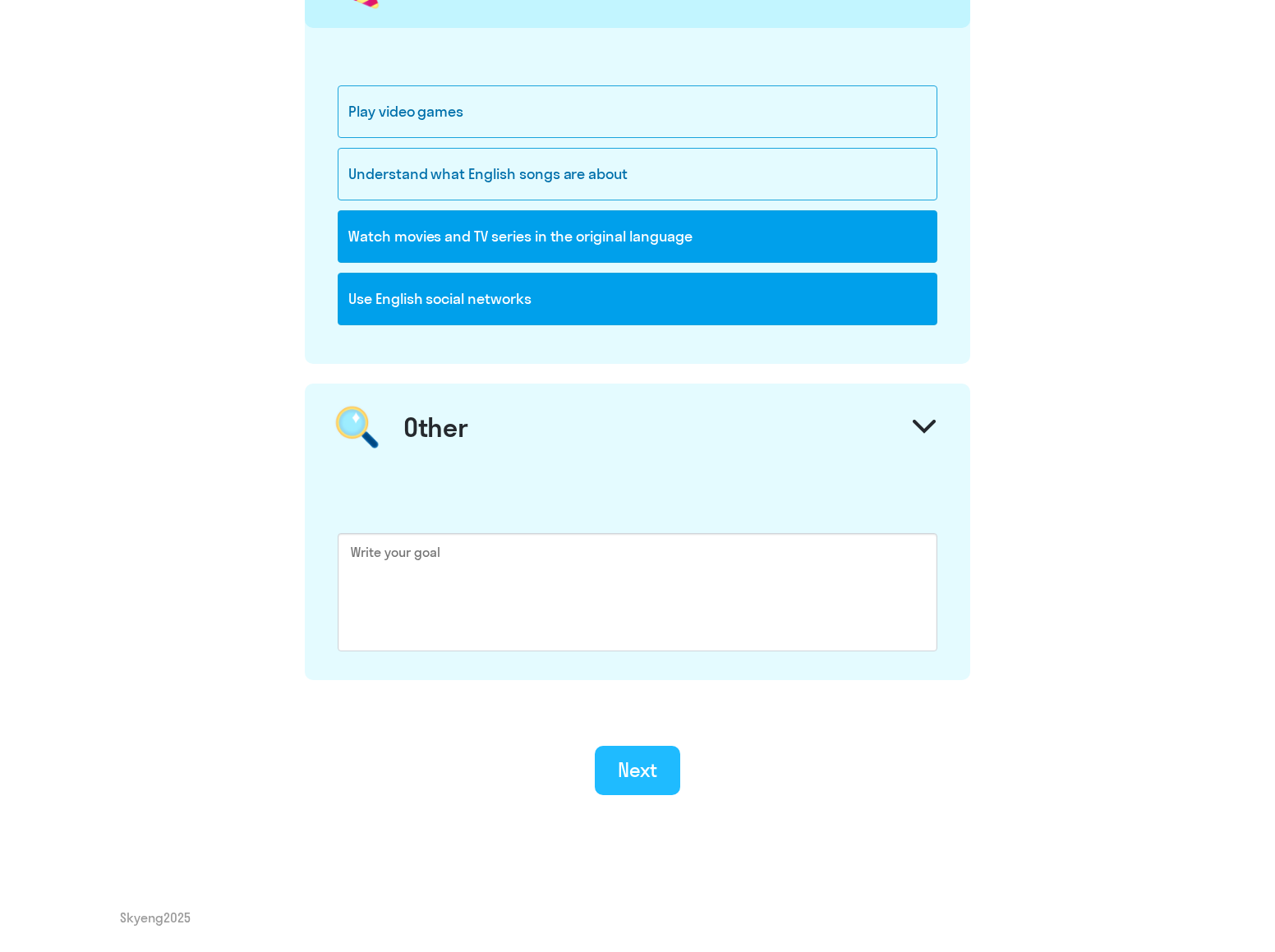
click at [668, 771] on button "Next" at bounding box center [637, 770] width 86 height 49
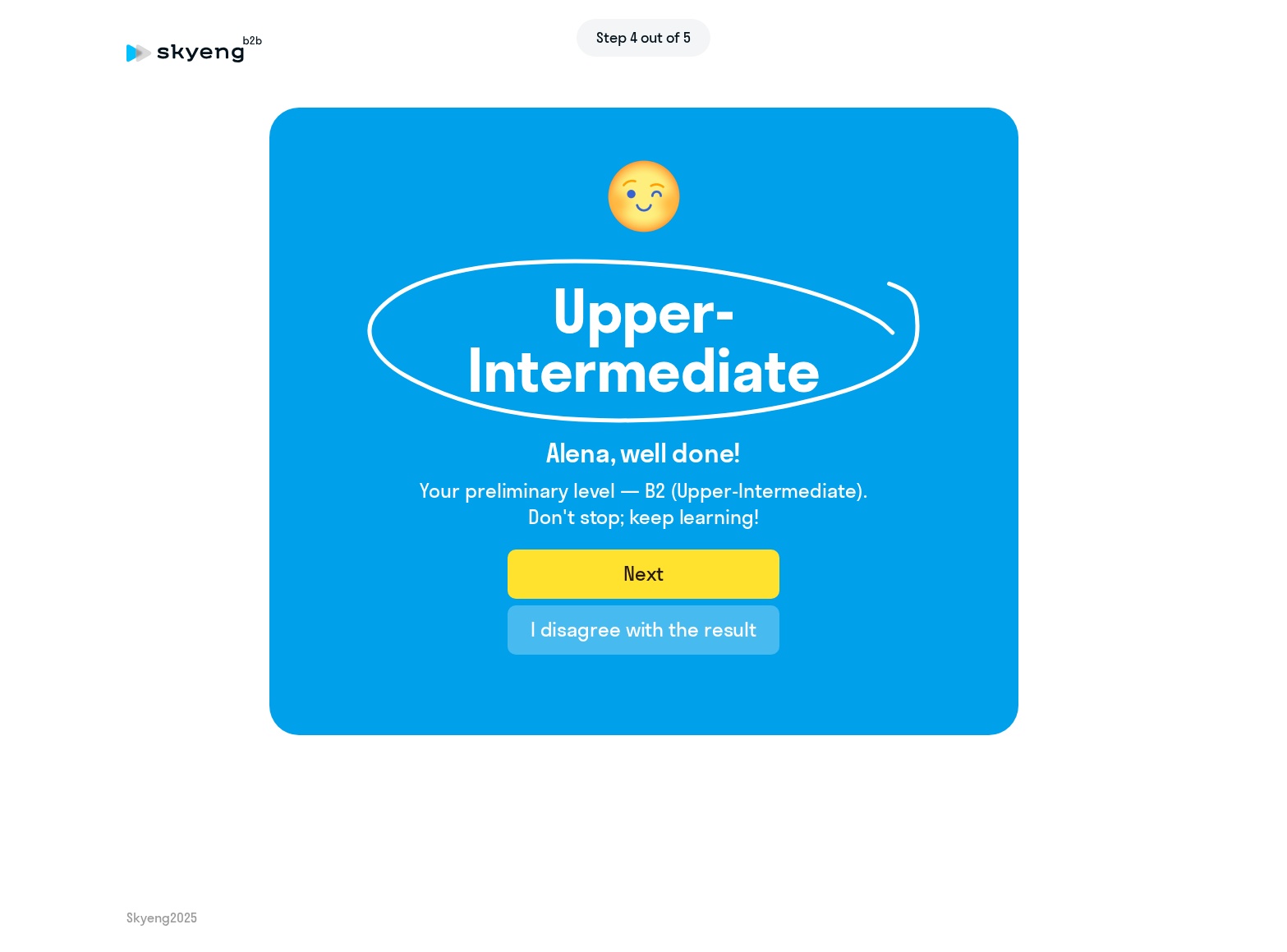
click at [674, 574] on button "Next" at bounding box center [644, 574] width 272 height 49
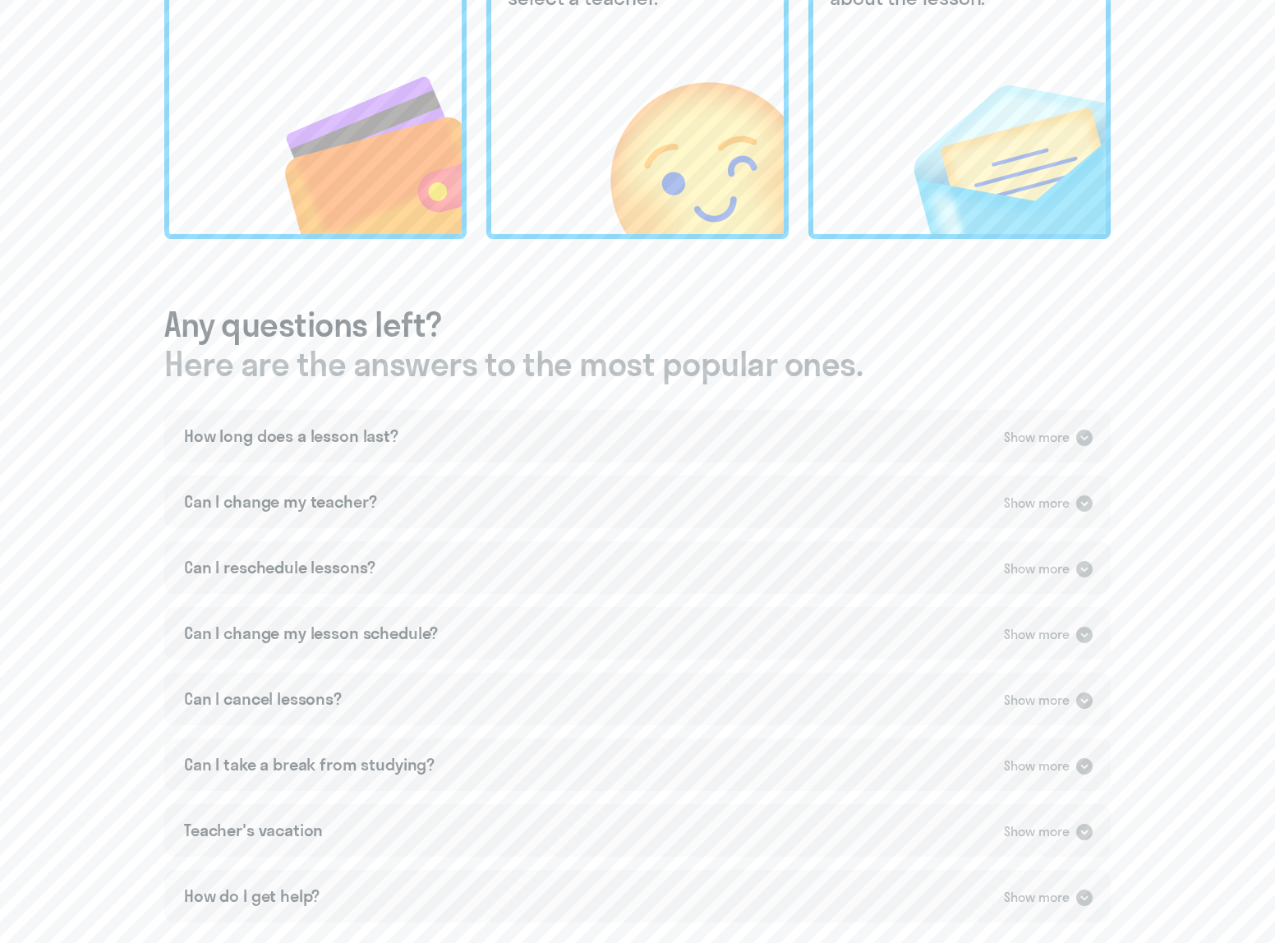
scroll to position [766, 0]
